Goal: Information Seeking & Learning: Learn about a topic

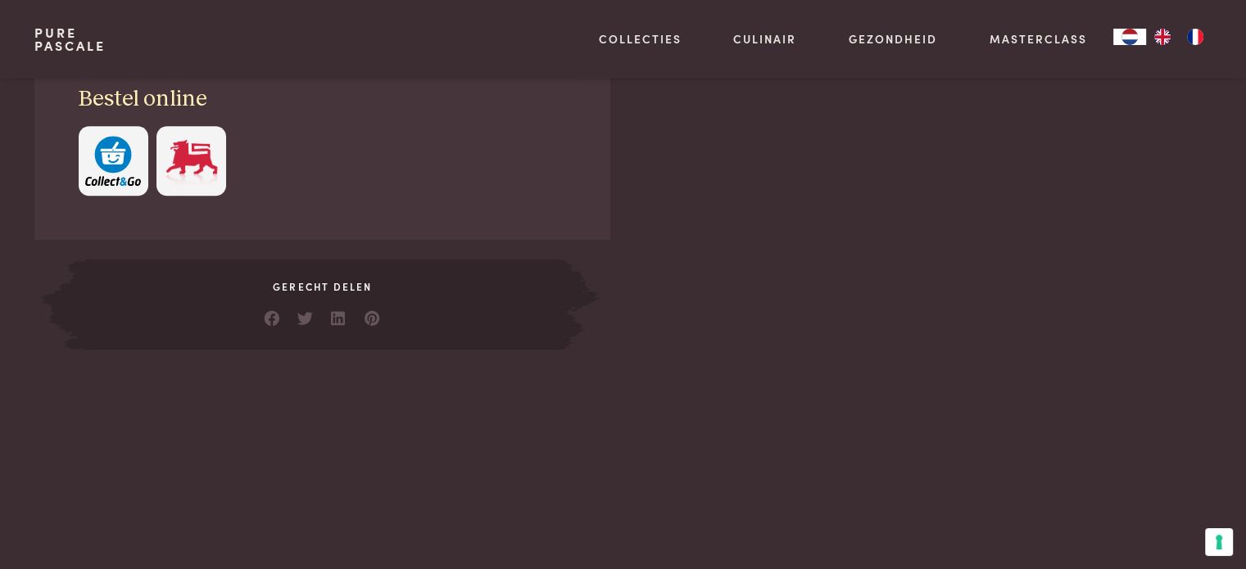
scroll to position [492, 0]
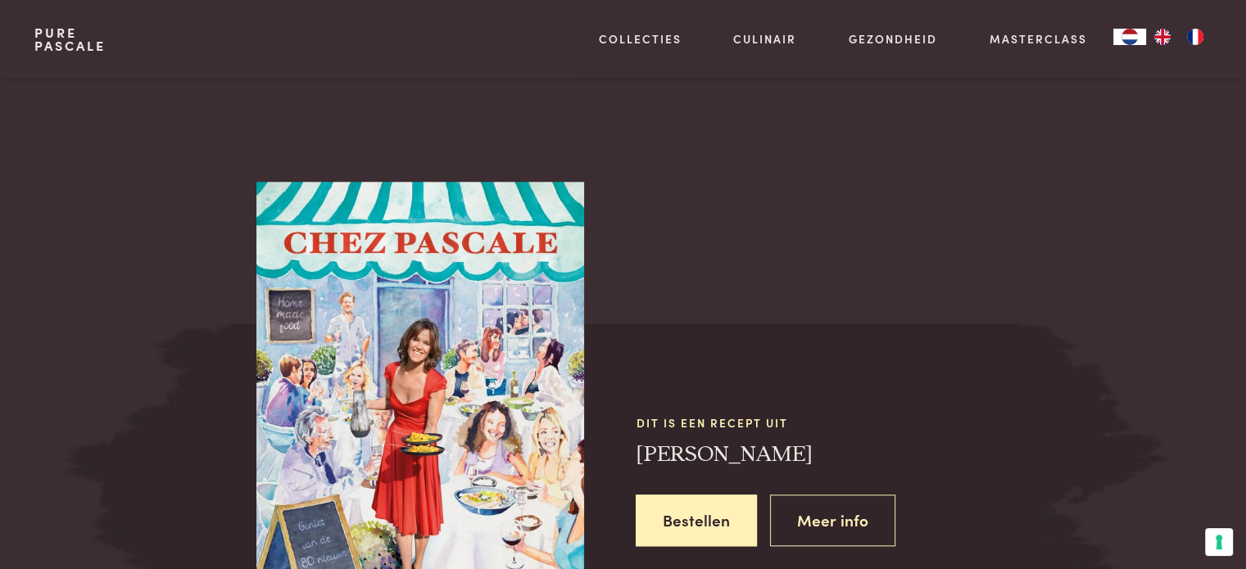
scroll to position [1065, 0]
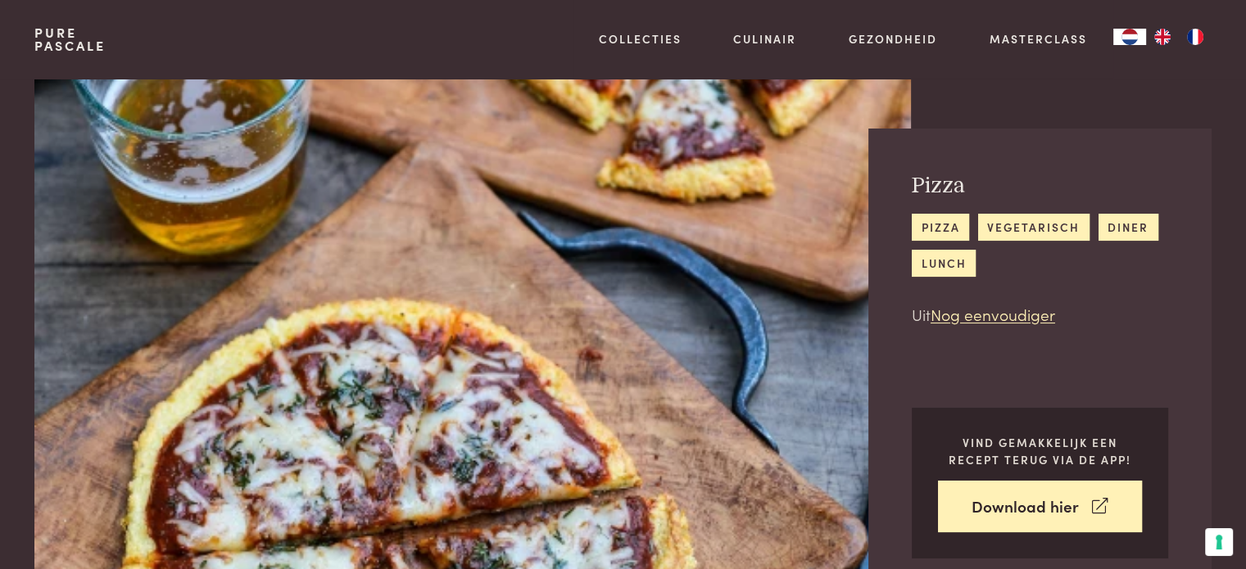
click at [63, 39] on link "Pure Pascale" at bounding box center [69, 39] width 71 height 26
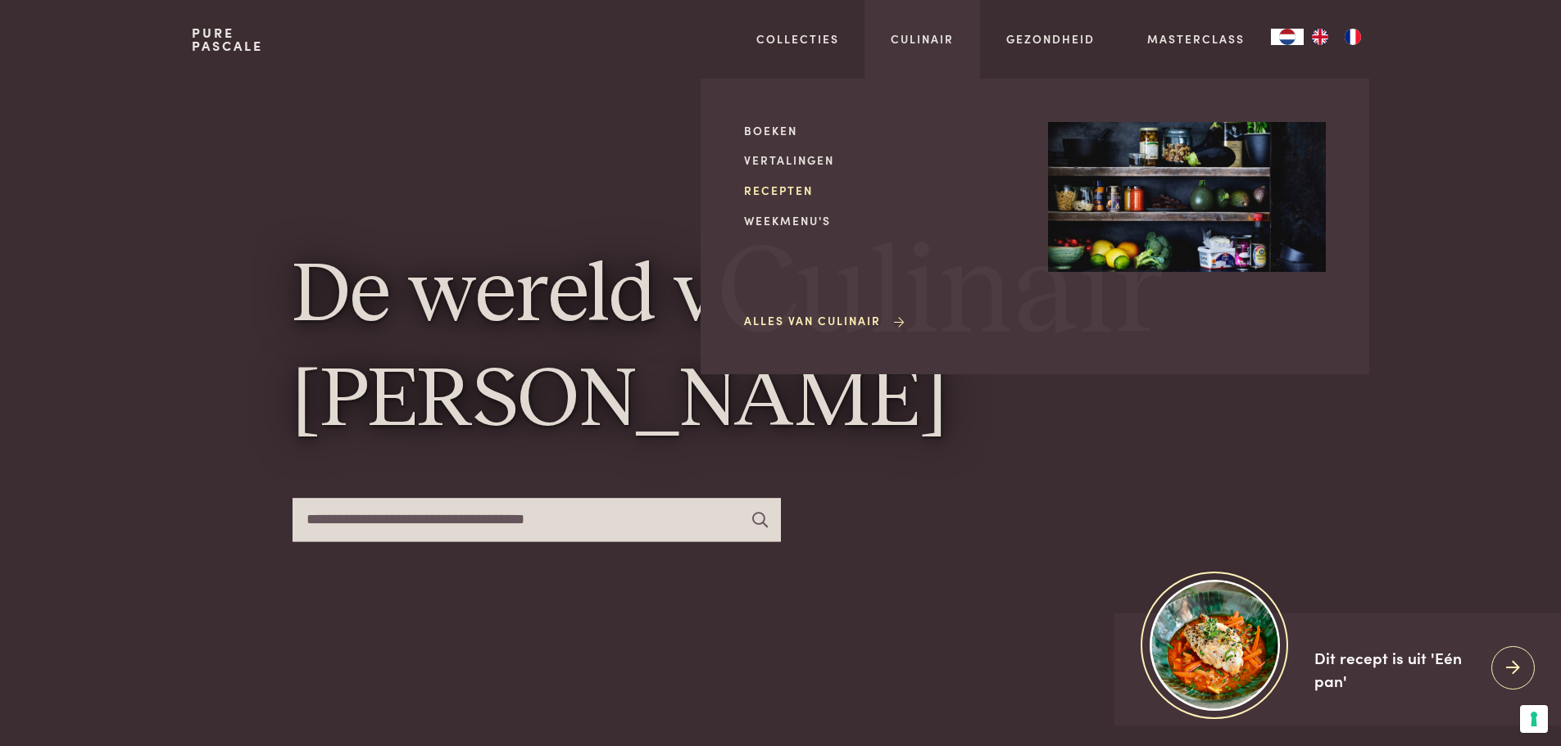
click at [793, 193] on link "Recepten" at bounding box center [883, 190] width 278 height 17
click at [781, 189] on link "Recepten" at bounding box center [883, 190] width 278 height 17
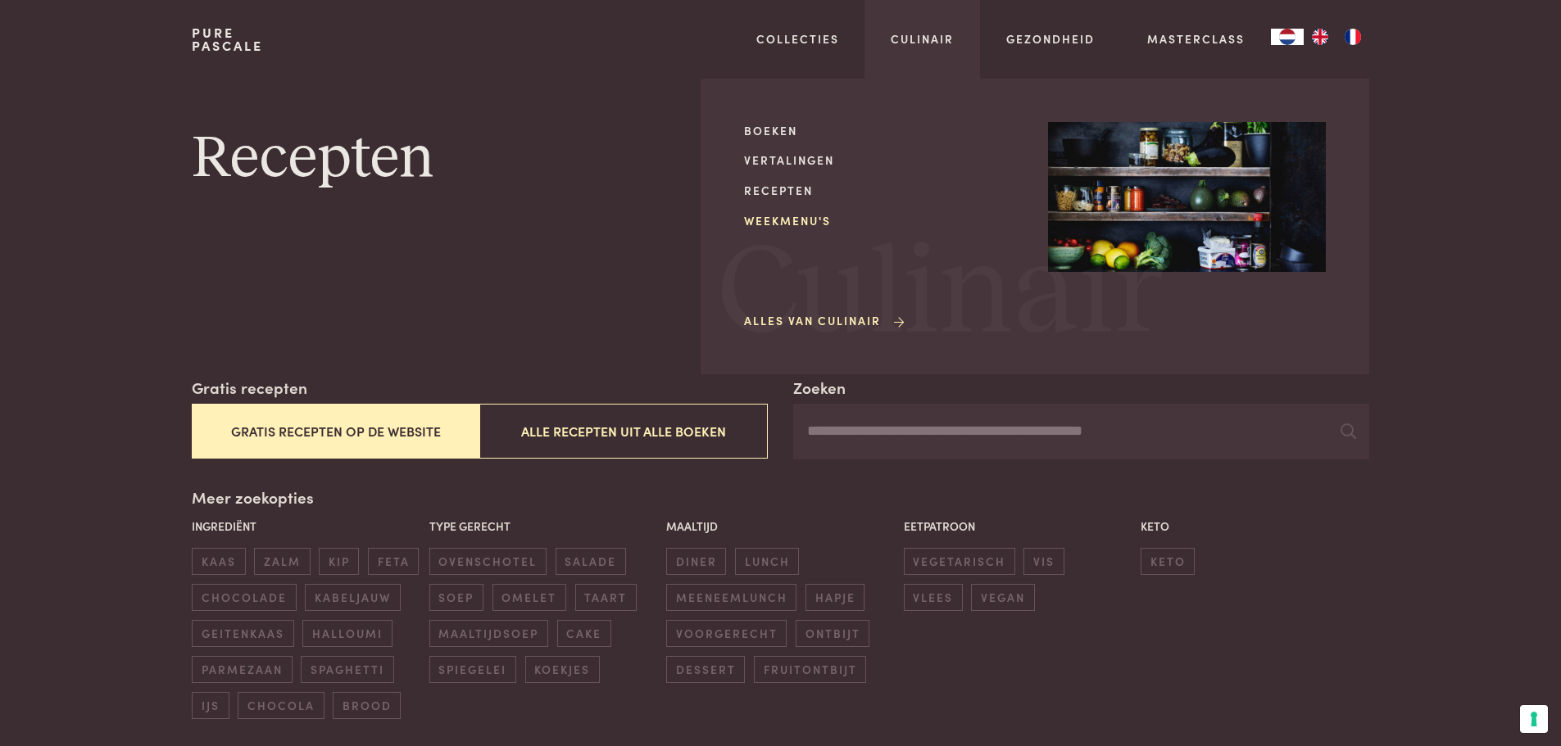
click at [804, 215] on link "Weekmenu's" at bounding box center [883, 220] width 278 height 17
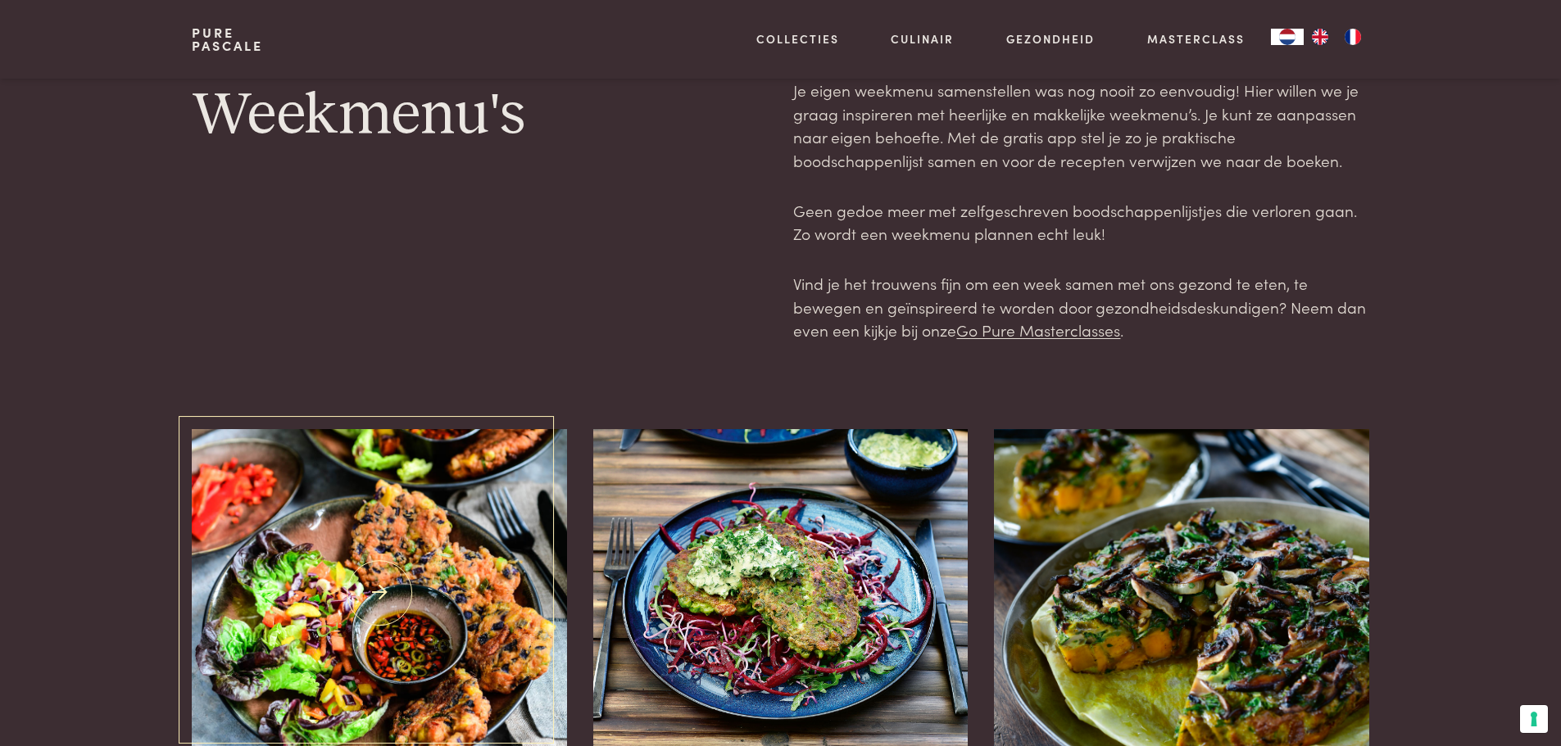
scroll to position [164, 0]
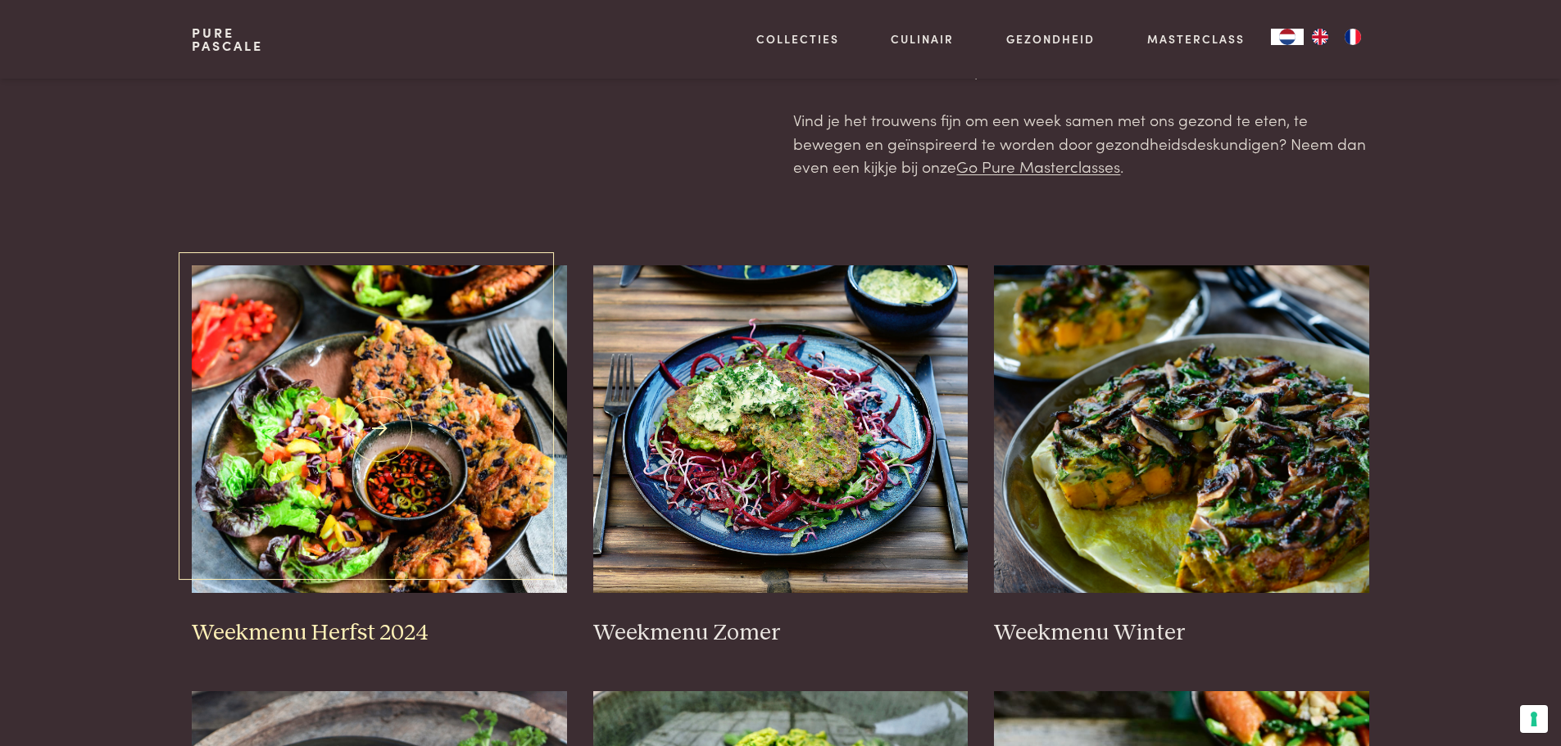
click at [404, 456] on img at bounding box center [379, 429] width 375 height 328
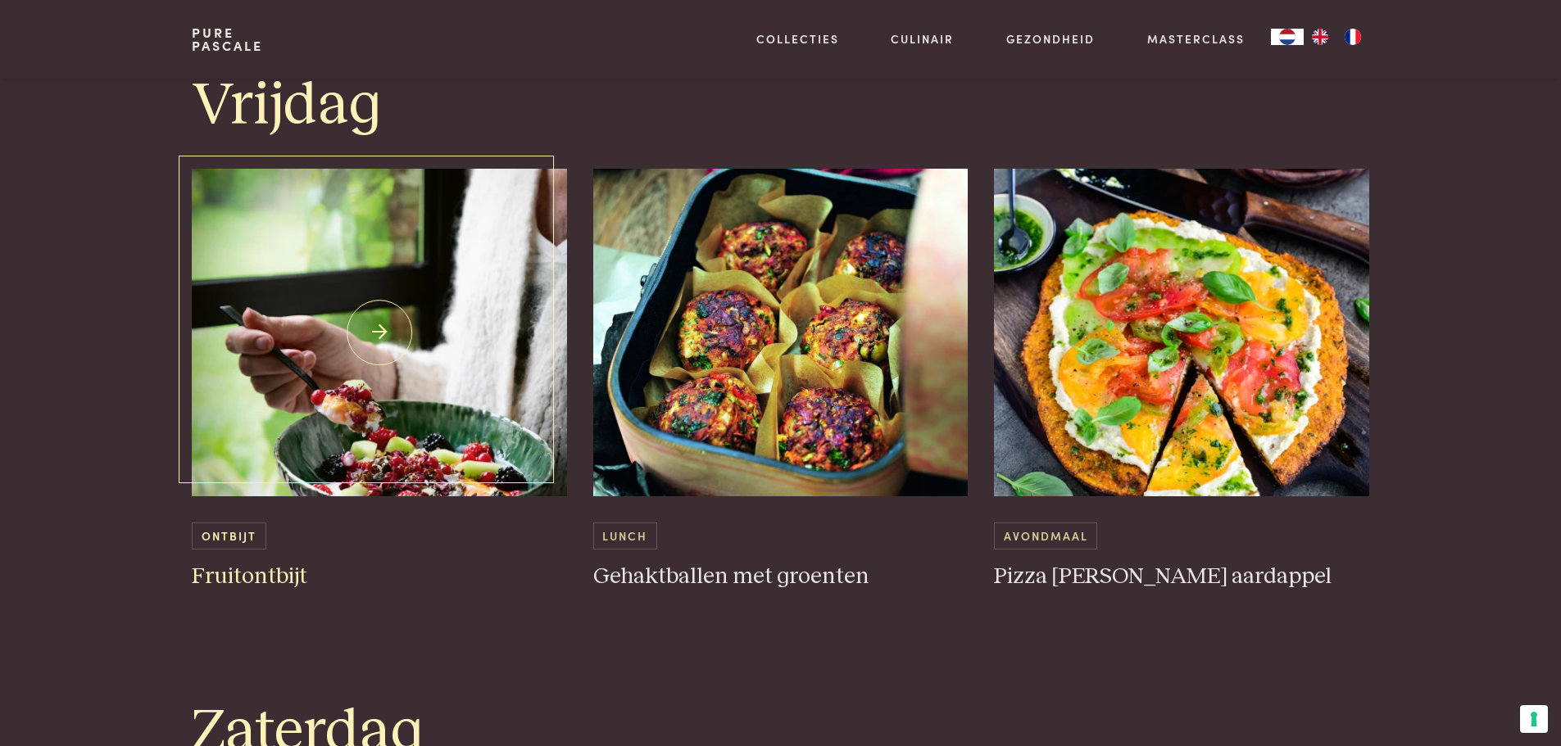
scroll to position [3523, 0]
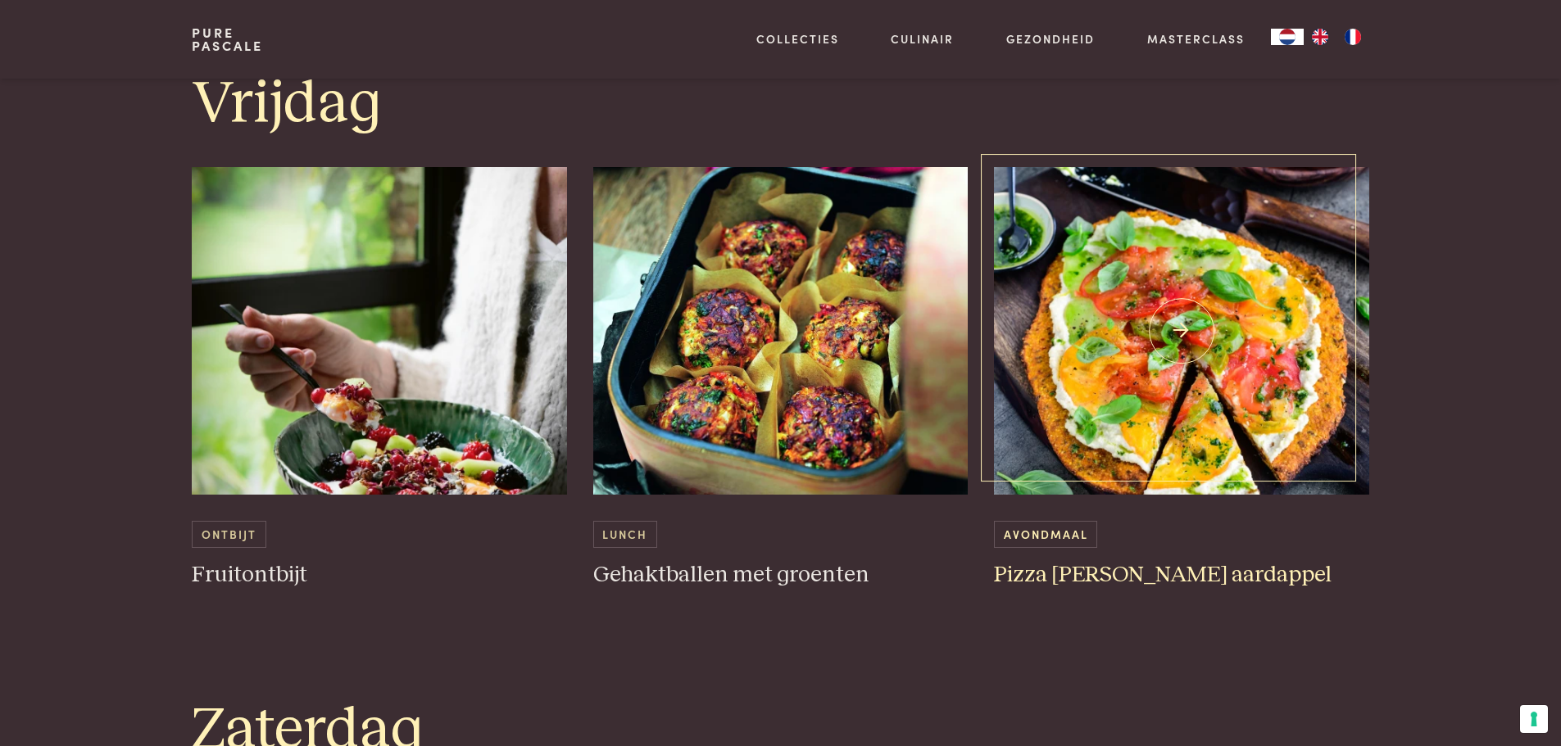
click at [1131, 420] on img at bounding box center [1181, 331] width 375 height 328
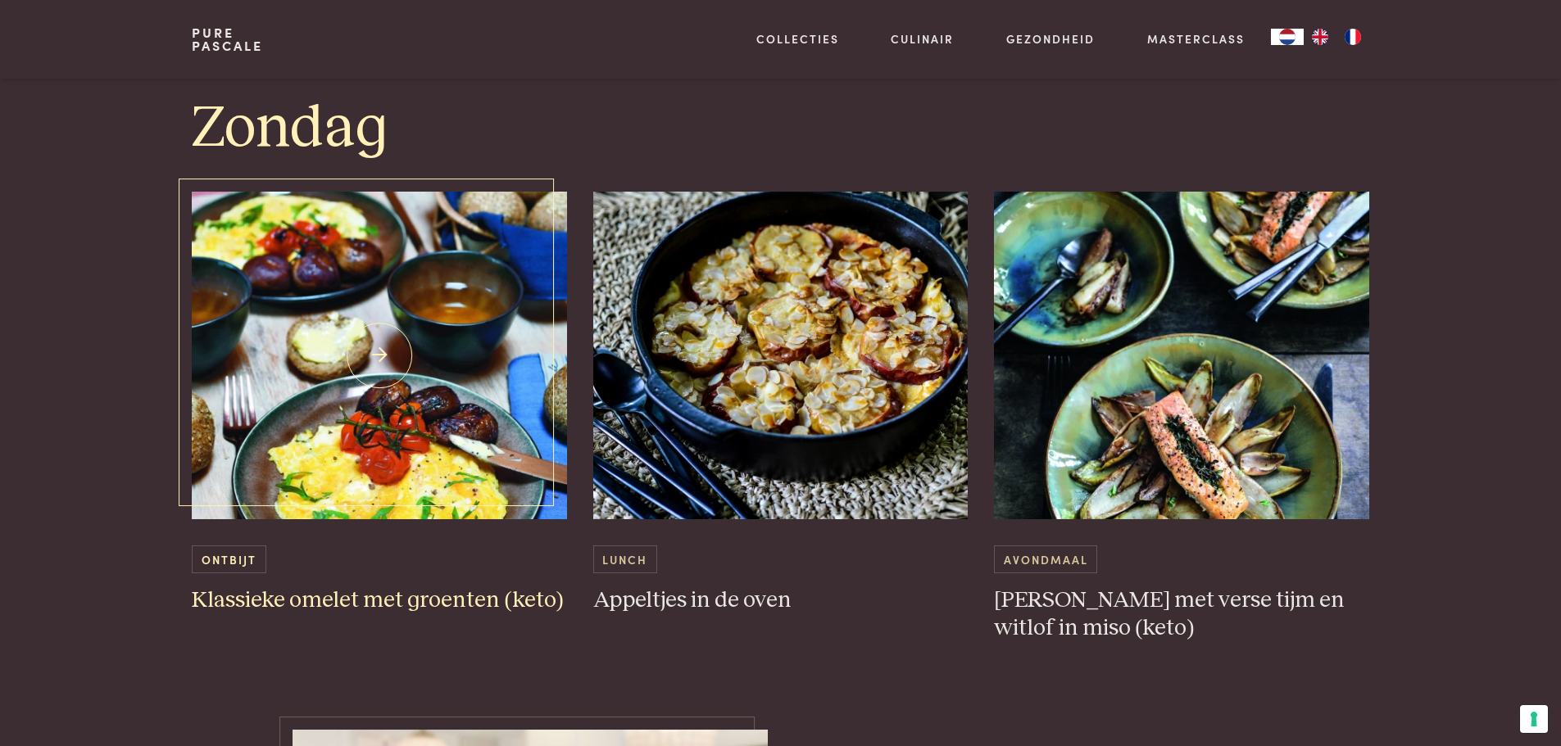
scroll to position [4752, 0]
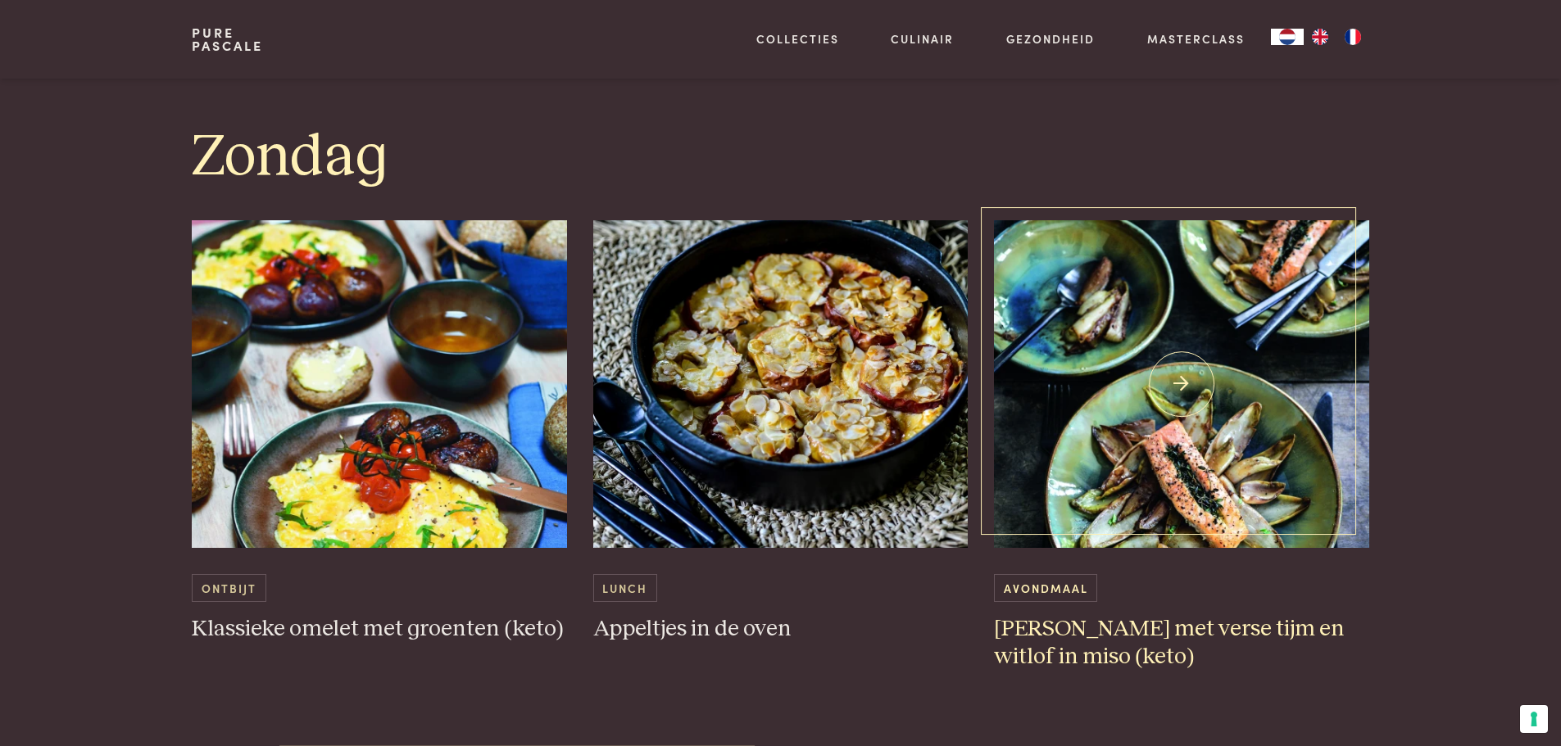
click at [1167, 413] on img at bounding box center [1181, 384] width 375 height 328
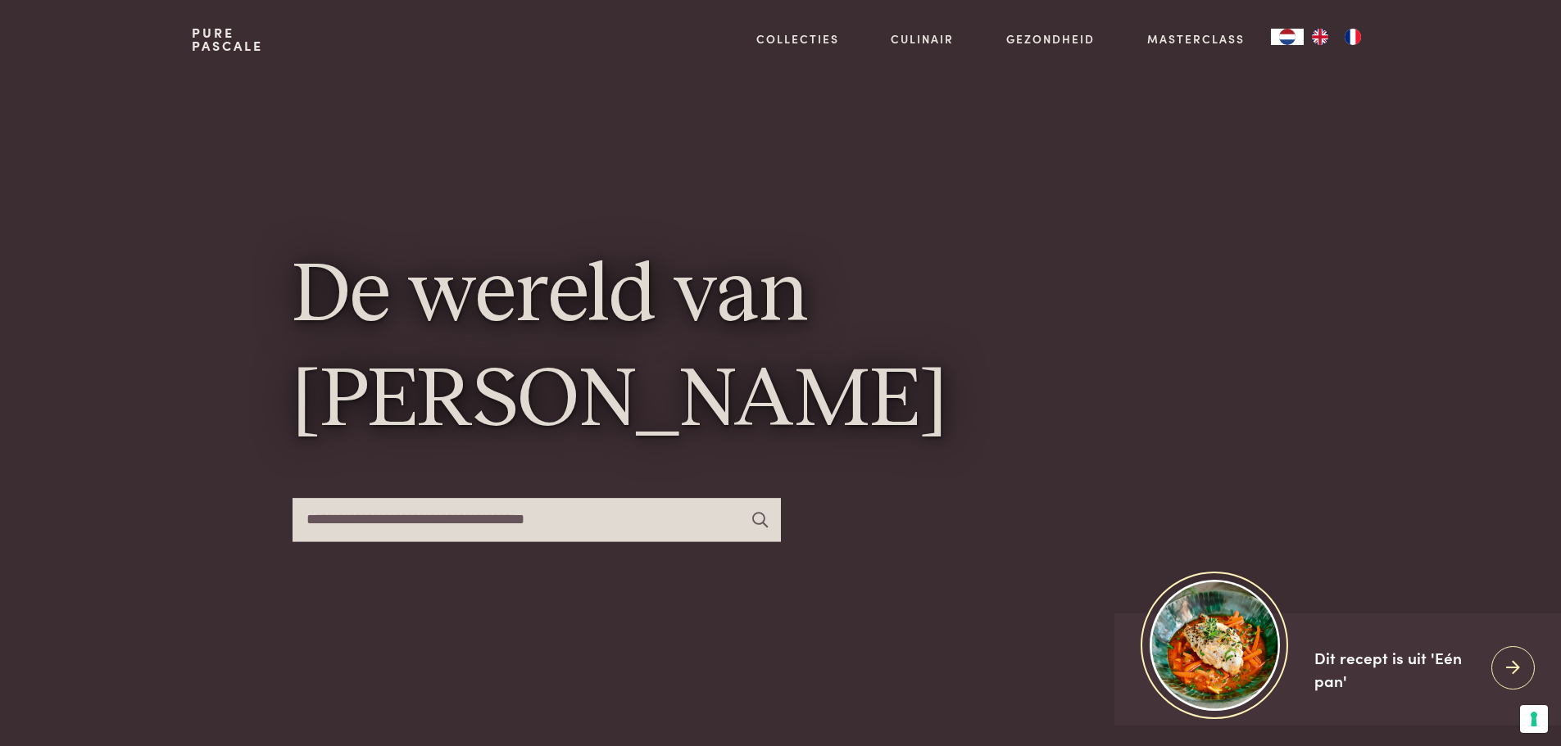
click at [486, 531] on input "text" at bounding box center [536, 519] width 488 height 43
type input "***"
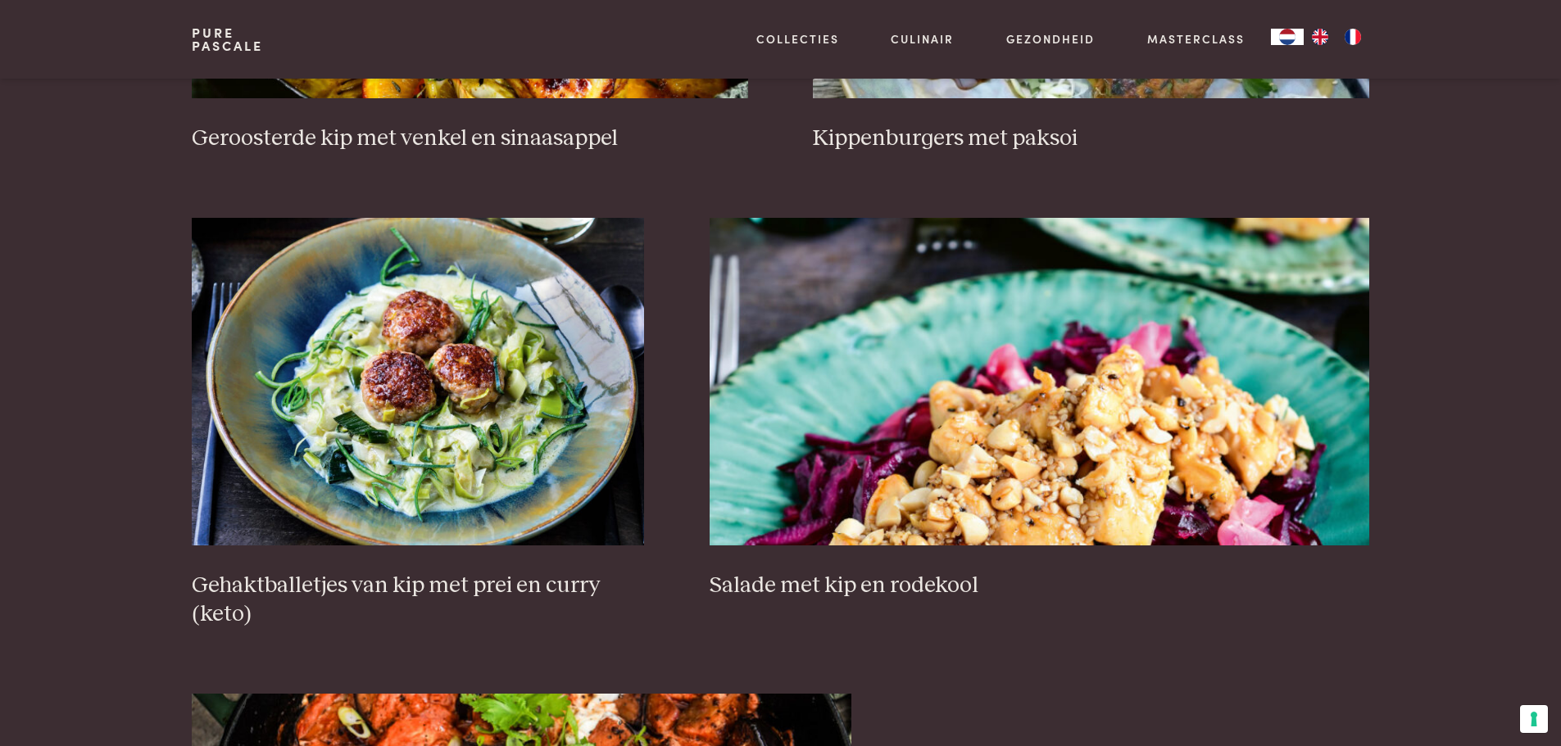
scroll to position [983, 0]
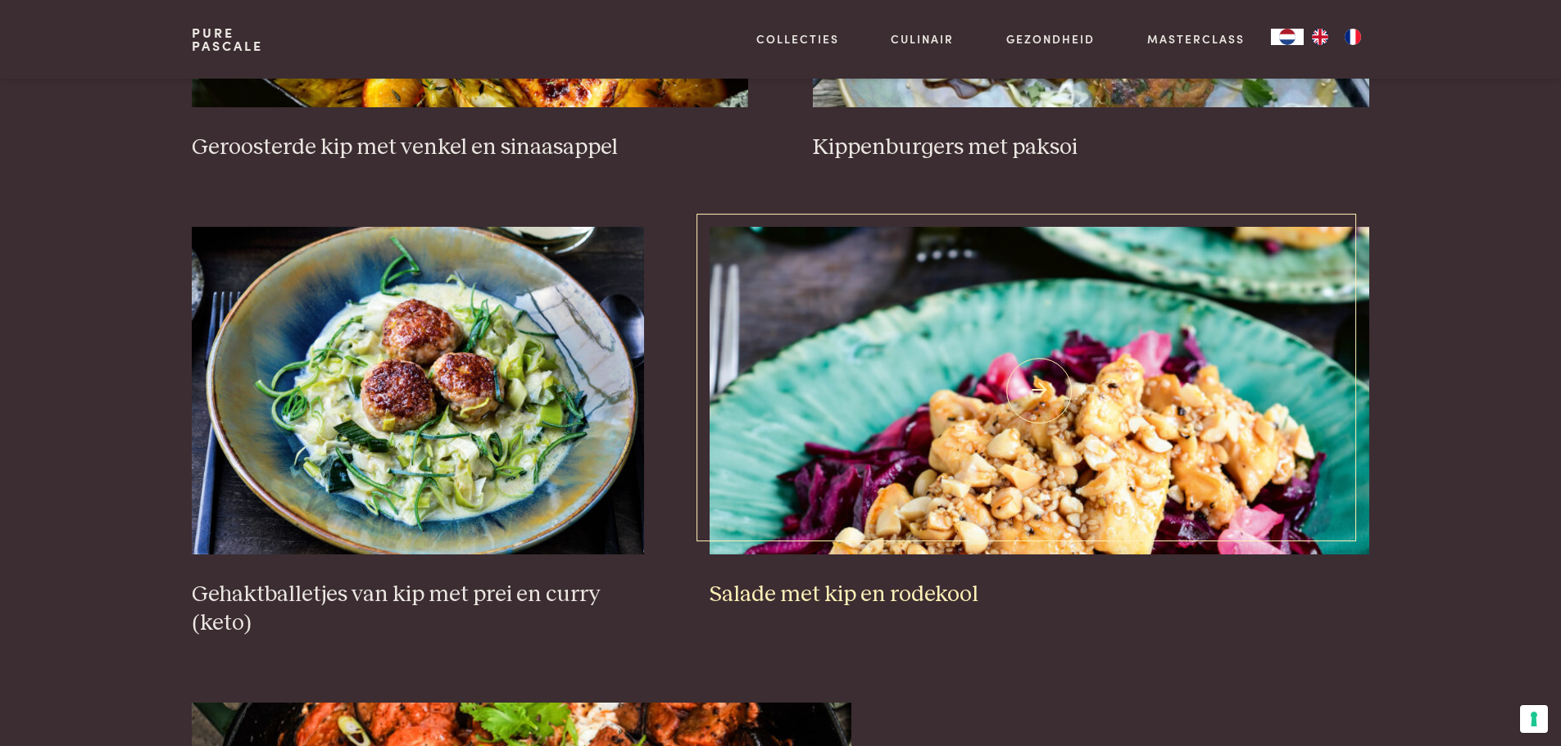
click at [939, 503] on img at bounding box center [1038, 391] width 659 height 328
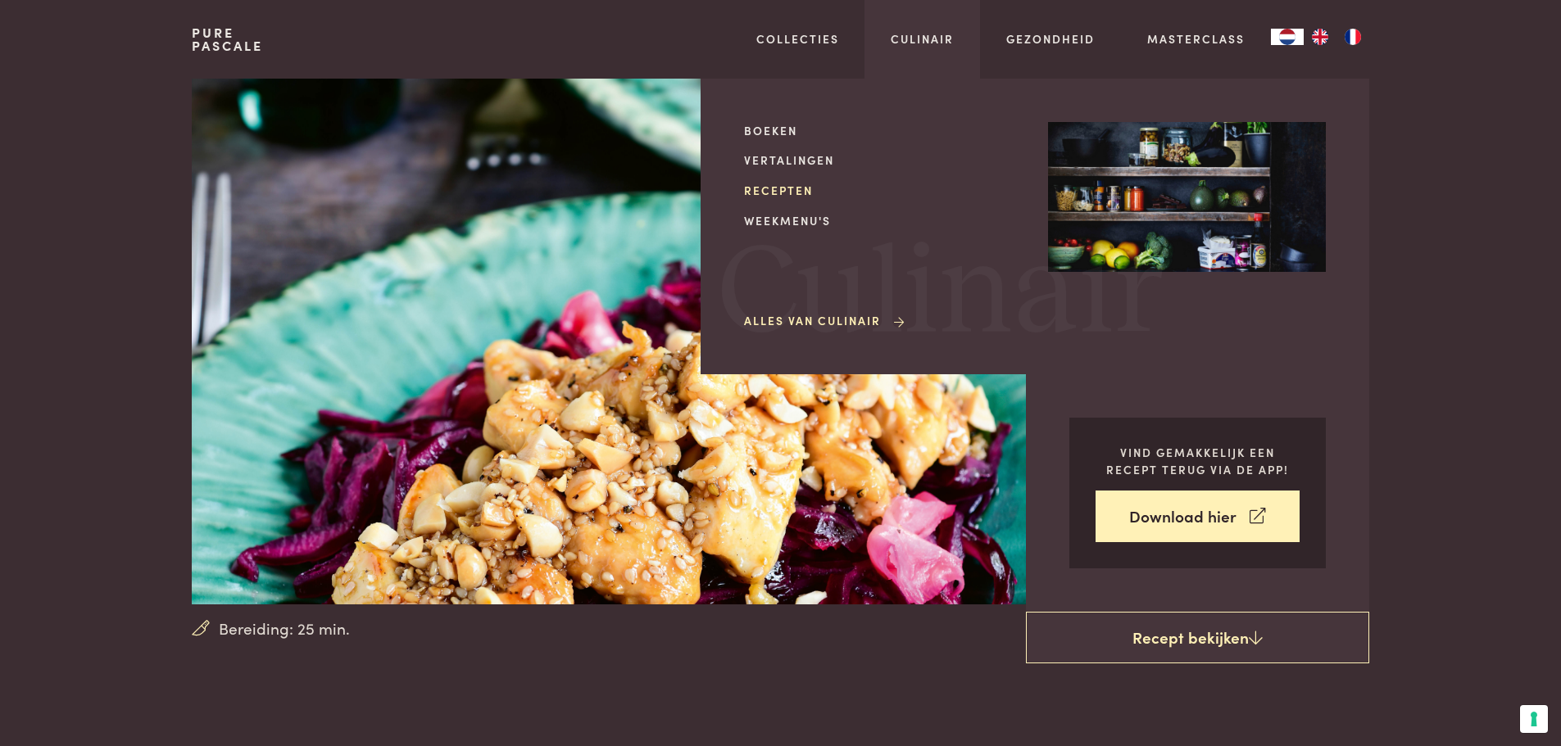
click at [795, 196] on link "Recepten" at bounding box center [883, 190] width 278 height 17
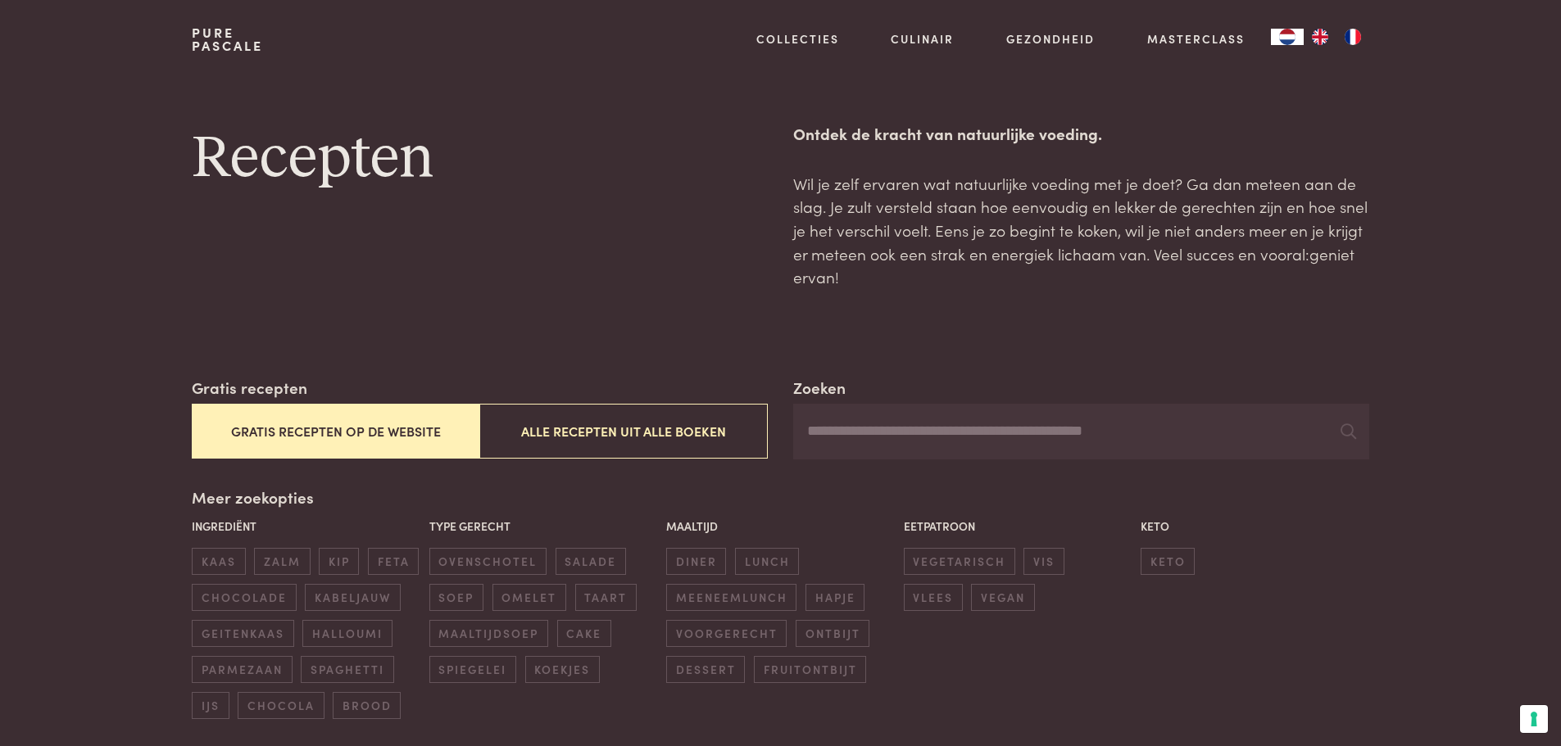
click at [851, 433] on input "Zoeken" at bounding box center [1080, 432] width 575 height 56
type input "****"
click at [871, 423] on input "****" at bounding box center [1080, 432] width 575 height 56
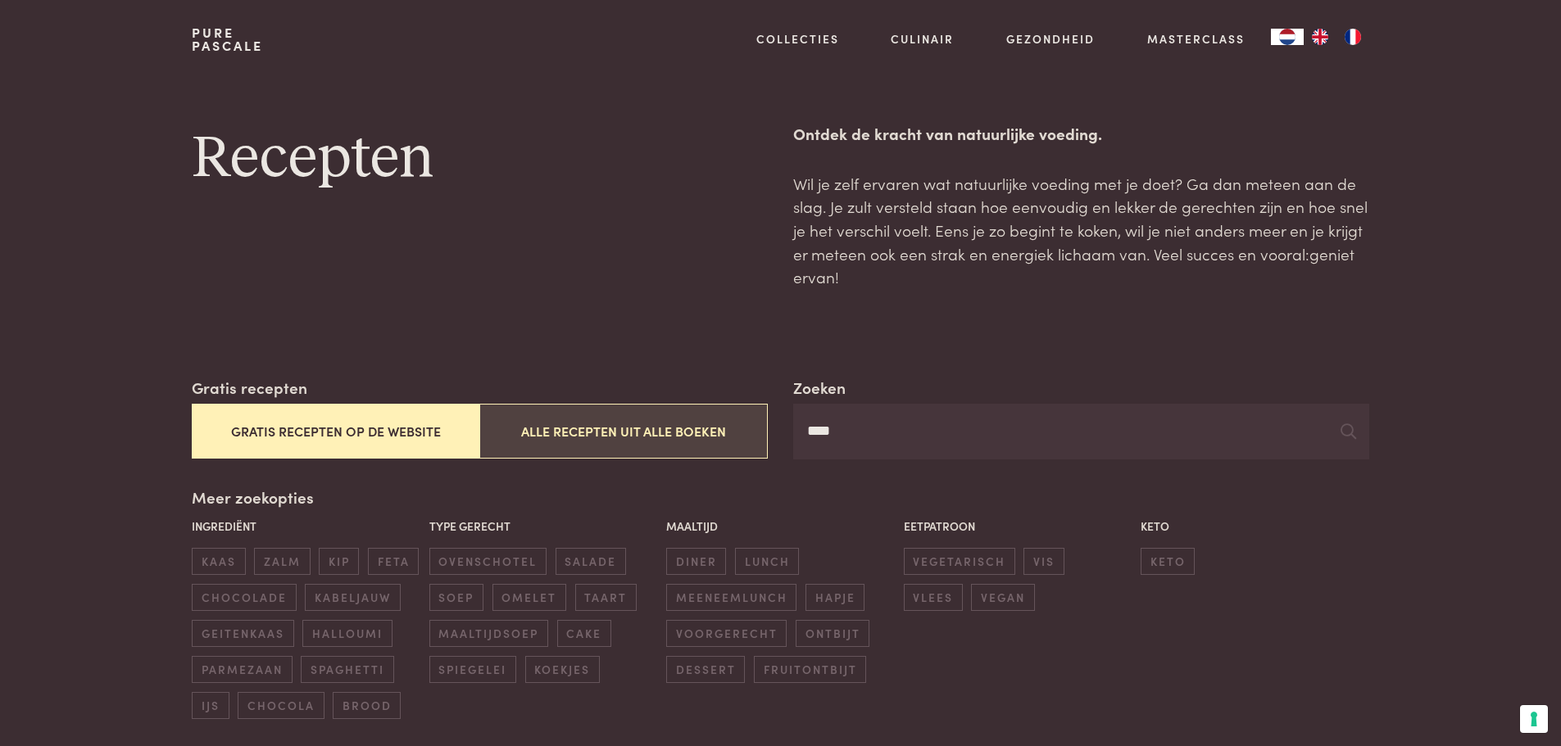
click at [655, 436] on button "Alle recepten uit alle boeken" at bounding box center [623, 431] width 288 height 55
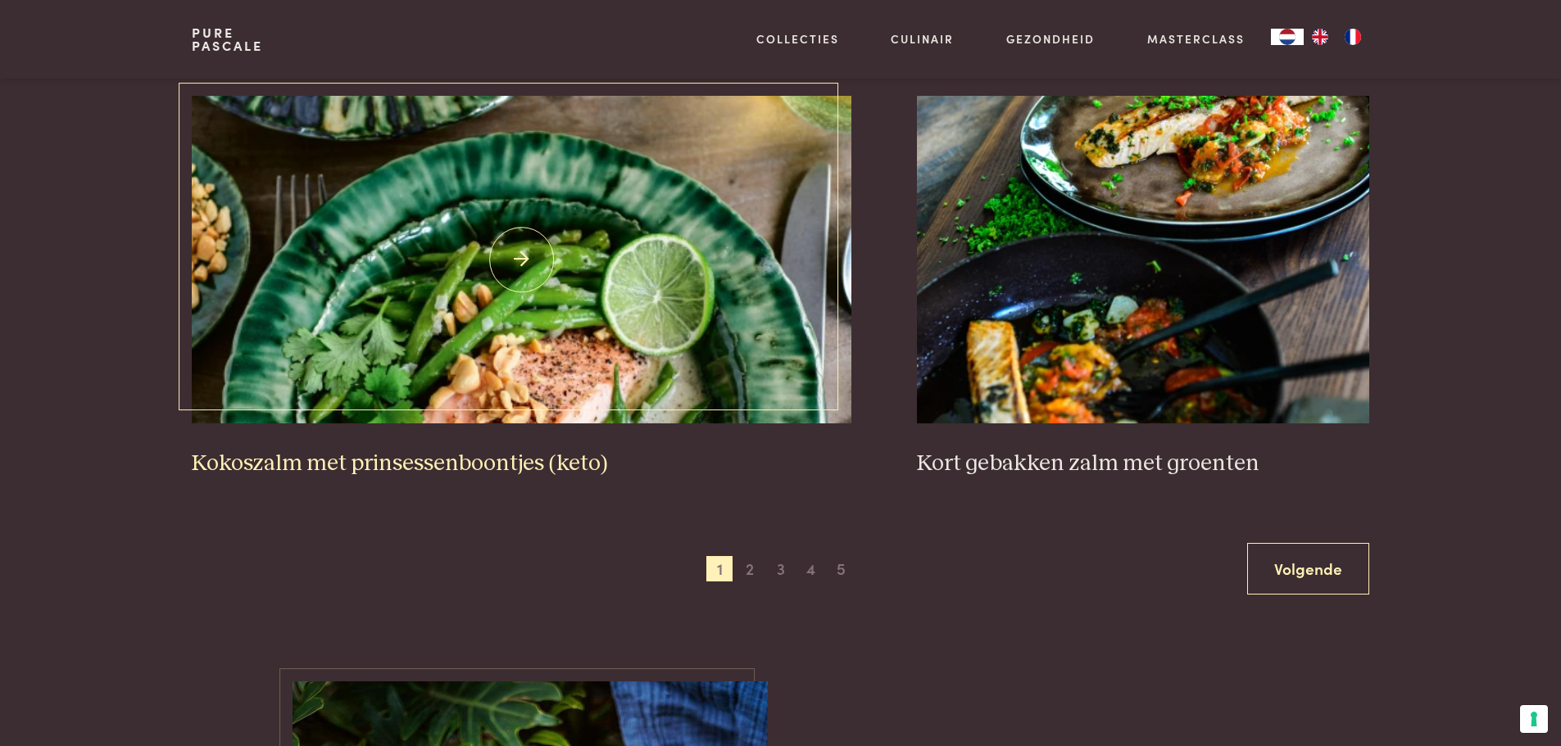
scroll to position [2998, 0]
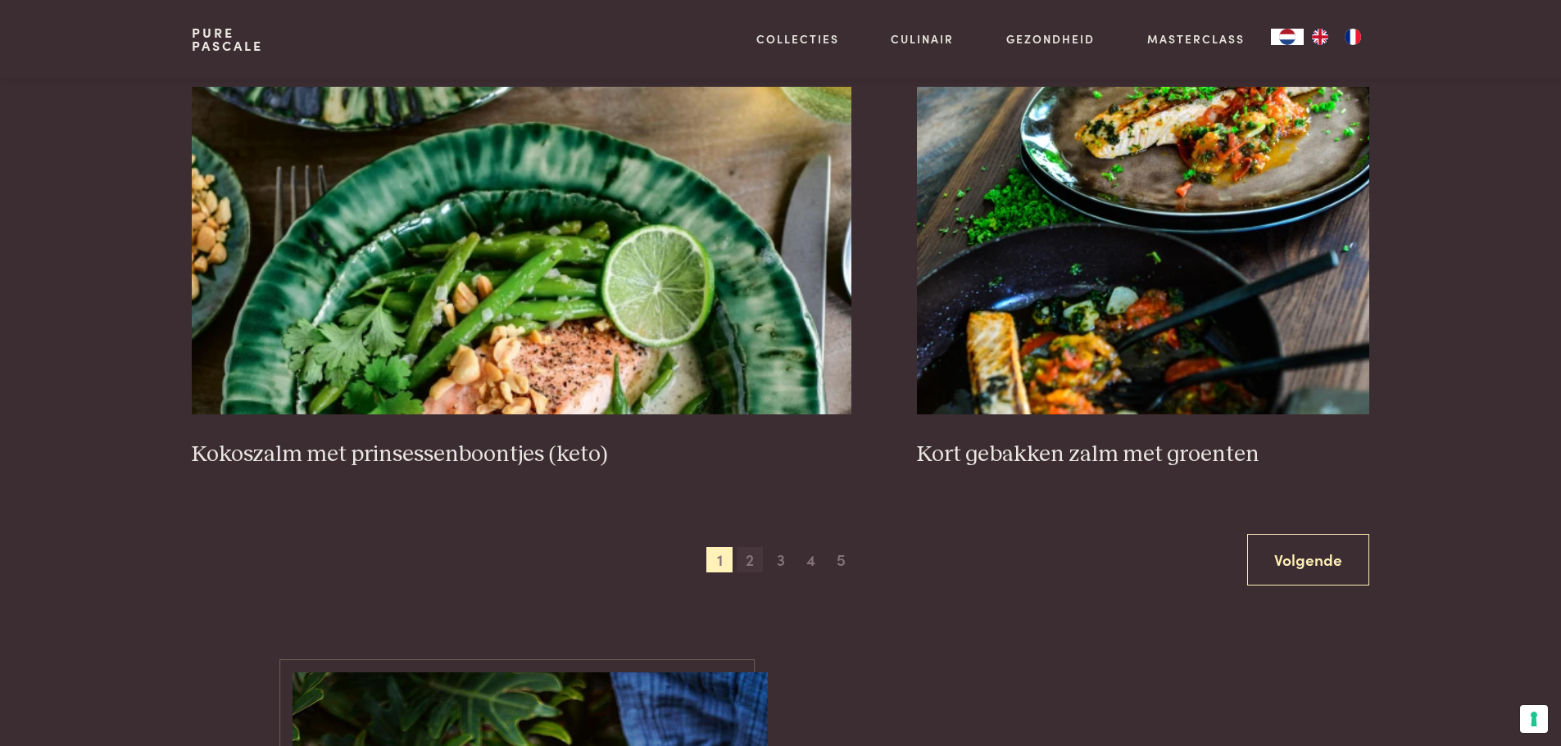
click at [750, 560] on span "2" at bounding box center [750, 560] width 26 height 26
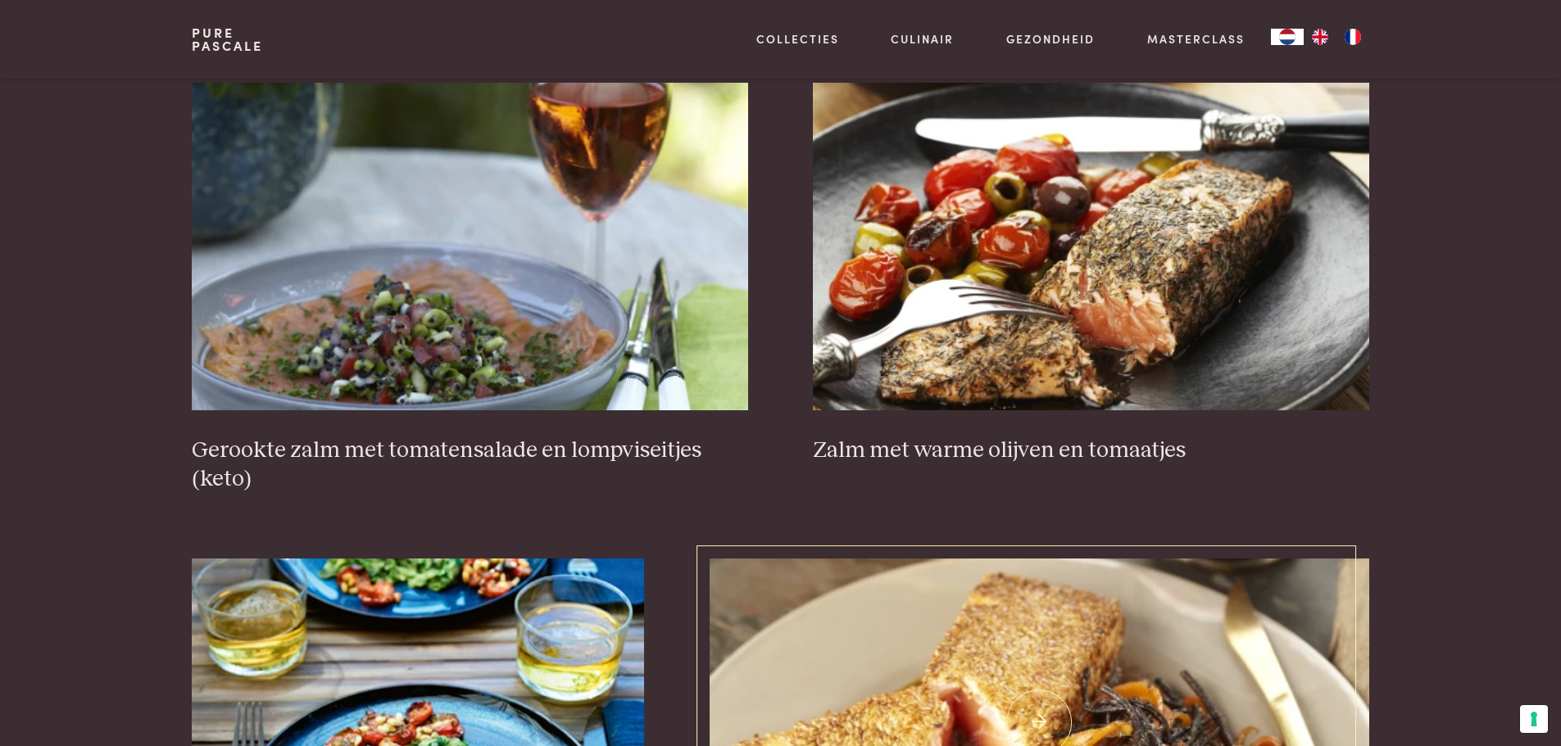
scroll to position [2178, 0]
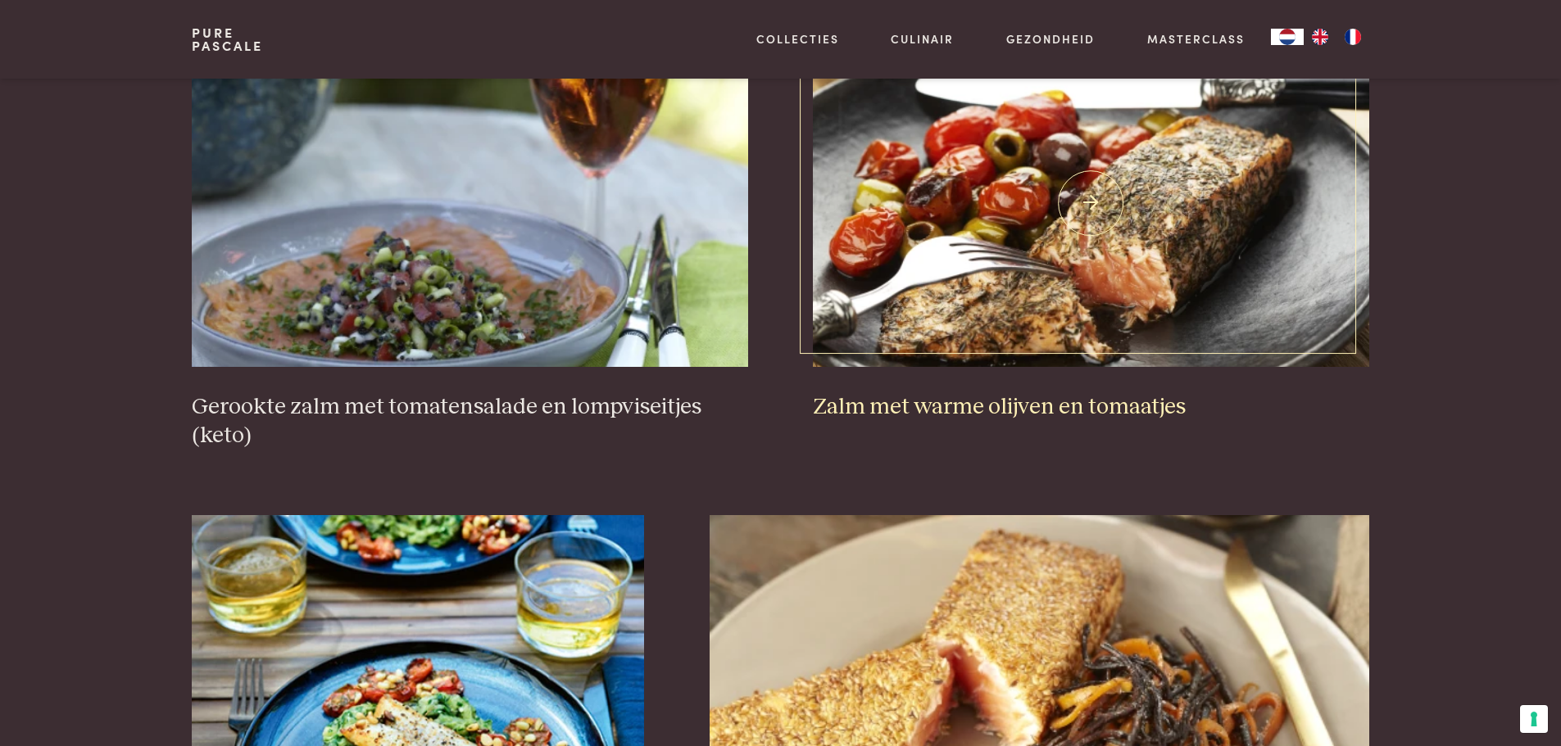
click at [941, 300] on img at bounding box center [1090, 203] width 555 height 328
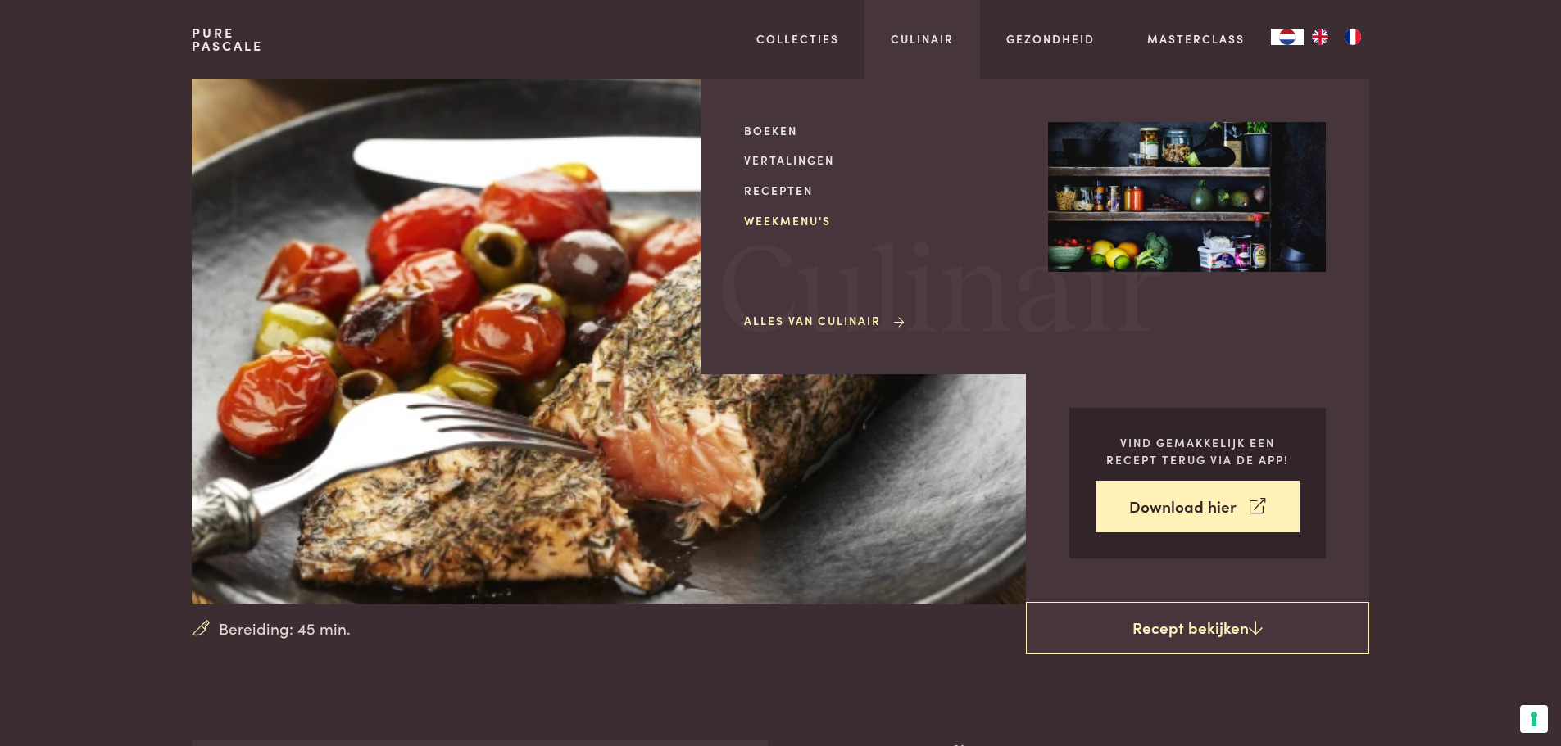
click at [806, 211] on div "Boeken Vertalingen Recepten Weekmenu's Alles van Culinair" at bounding box center [883, 226] width 278 height 209
click at [804, 218] on link "Weekmenu's" at bounding box center [883, 220] width 278 height 17
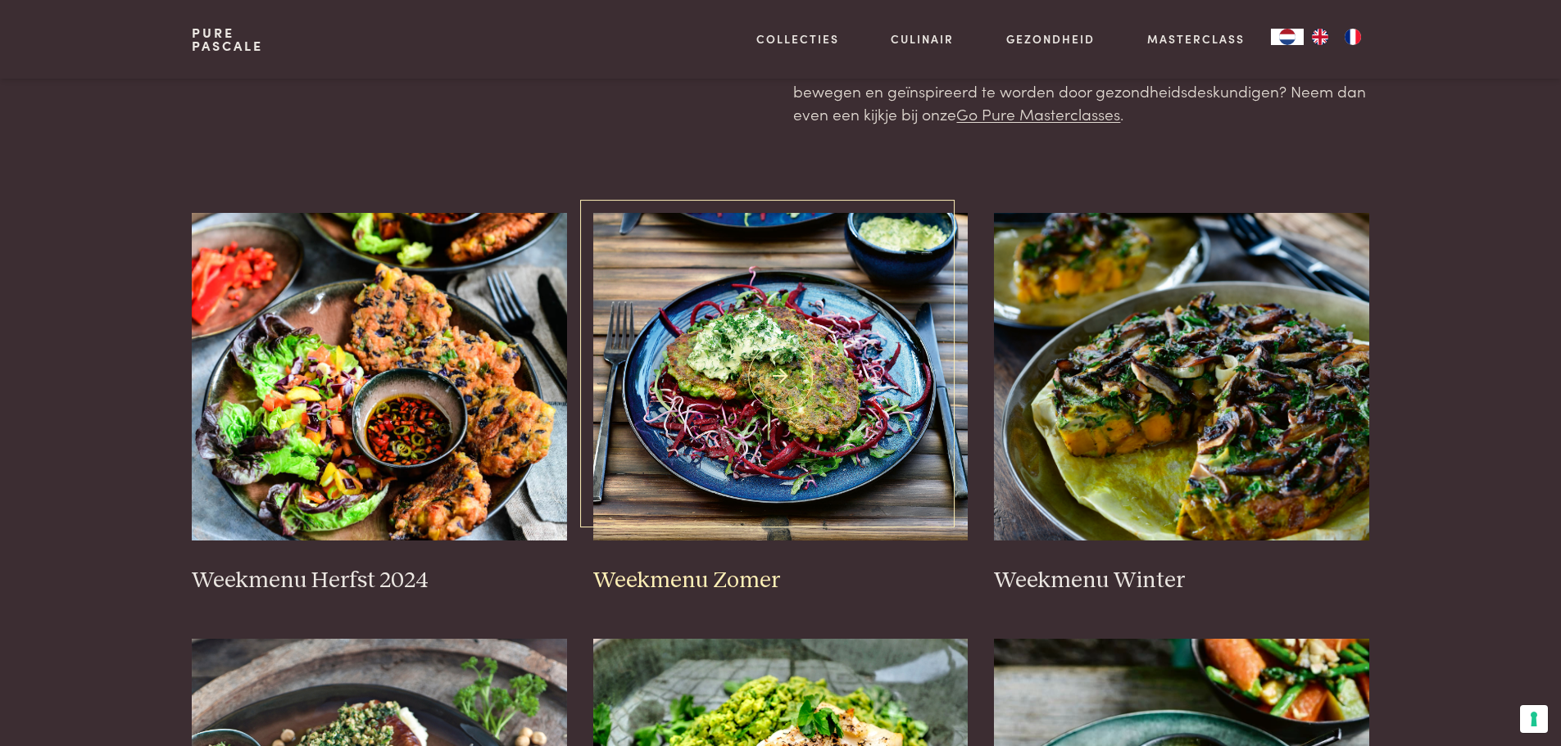
scroll to position [246, 0]
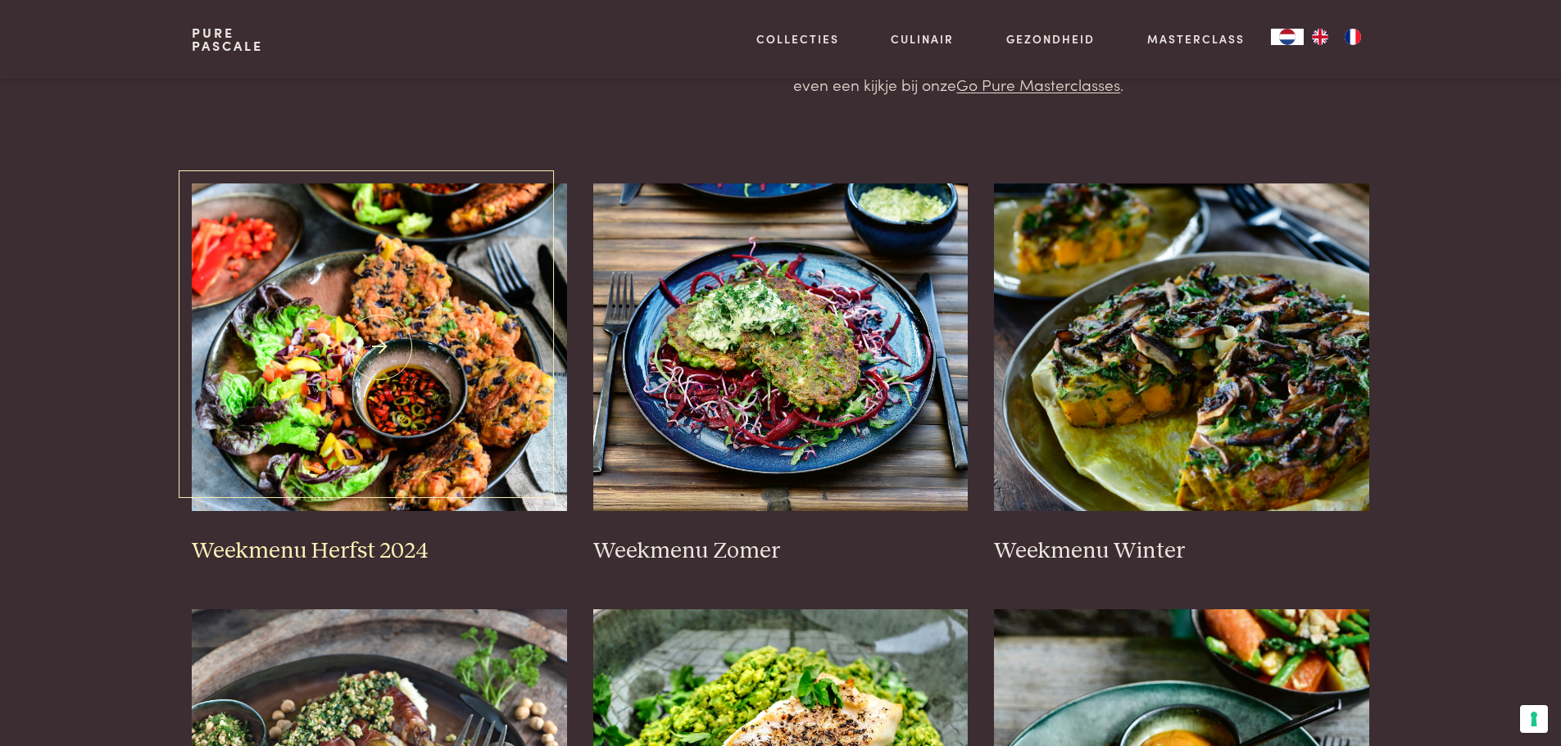
click at [418, 332] on img at bounding box center [379, 348] width 375 height 328
